Goal: Task Accomplishment & Management: Use online tool/utility

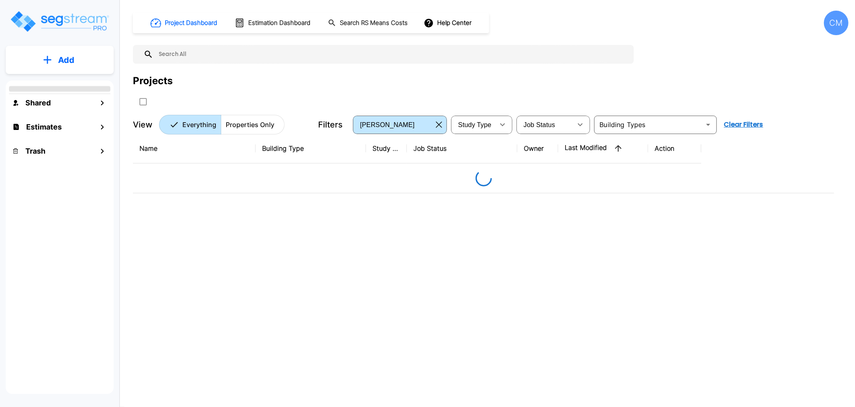
click at [829, 27] on div "CM" at bounding box center [836, 23] width 25 height 25
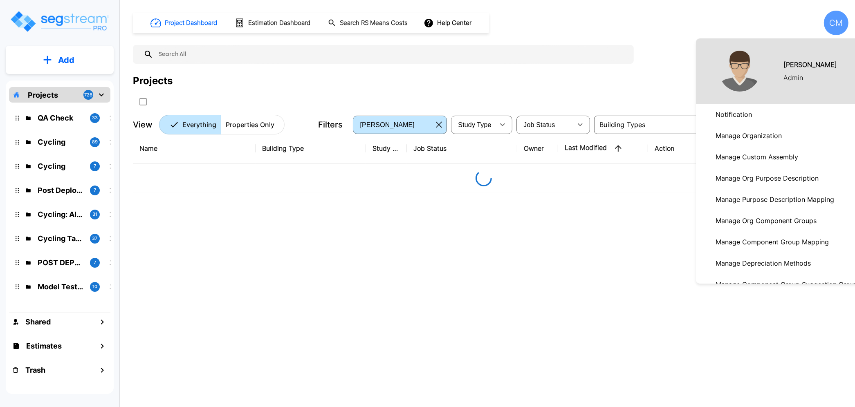
click at [738, 133] on p "Manage Organization" at bounding box center [748, 136] width 73 height 16
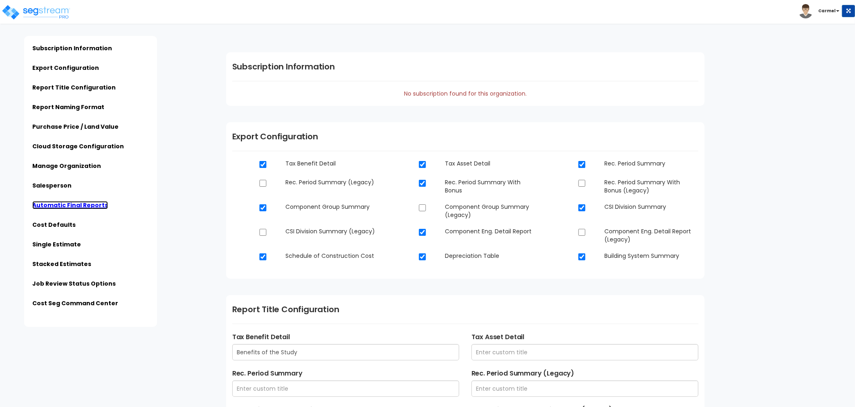
click at [83, 203] on link "Automatic Final Reports" at bounding box center [70, 205] width 76 height 8
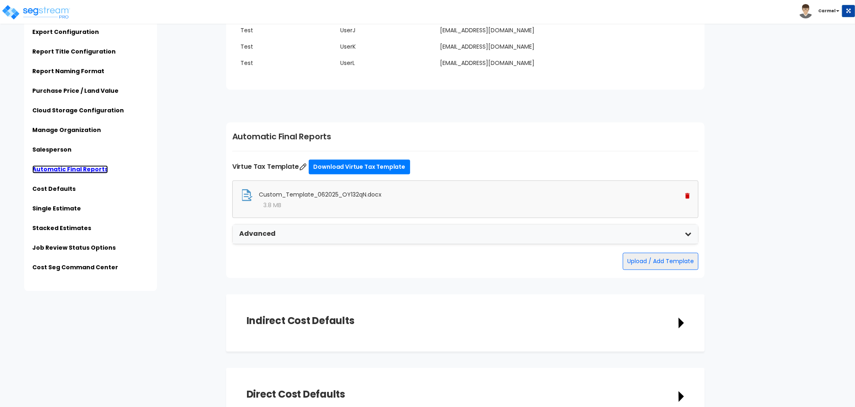
scroll to position [1948, 0]
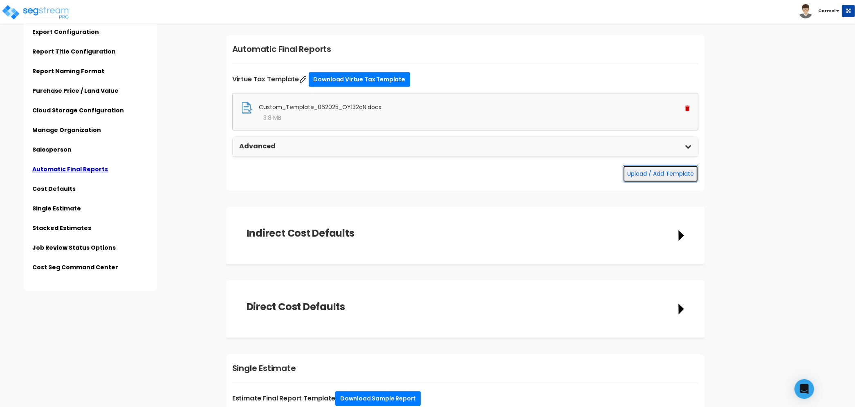
click at [664, 171] on button "Upload / Add Template" at bounding box center [661, 173] width 76 height 17
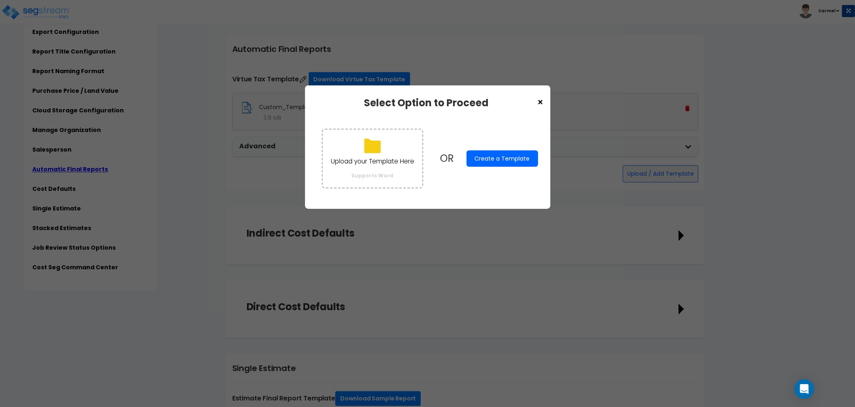
click at [505, 160] on button "Create a Template" at bounding box center [503, 158] width 72 height 16
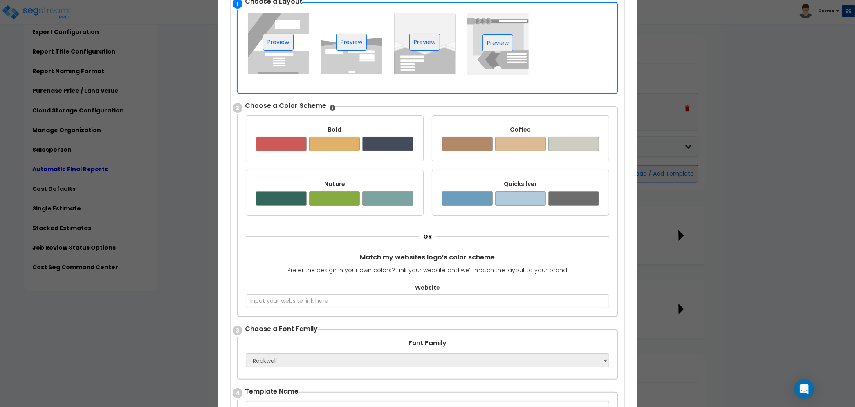
scroll to position [288, 0]
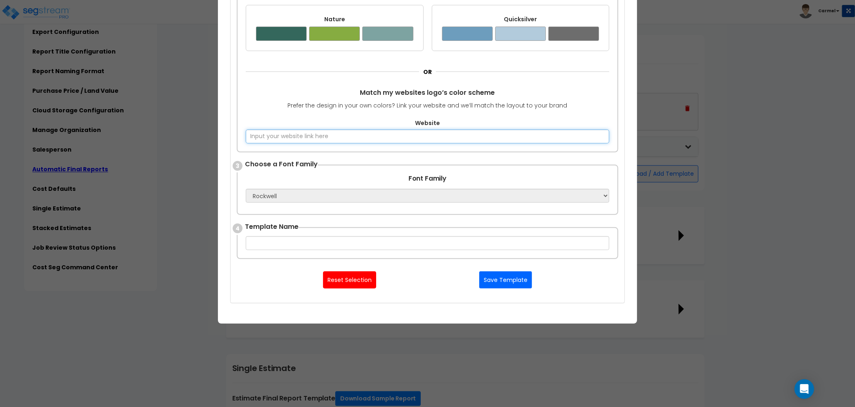
click at [337, 132] on input "Website" at bounding box center [428, 137] width 364 height 14
type input "[DOMAIN_NAME]"
